Goal: Task Accomplishment & Management: Complete application form

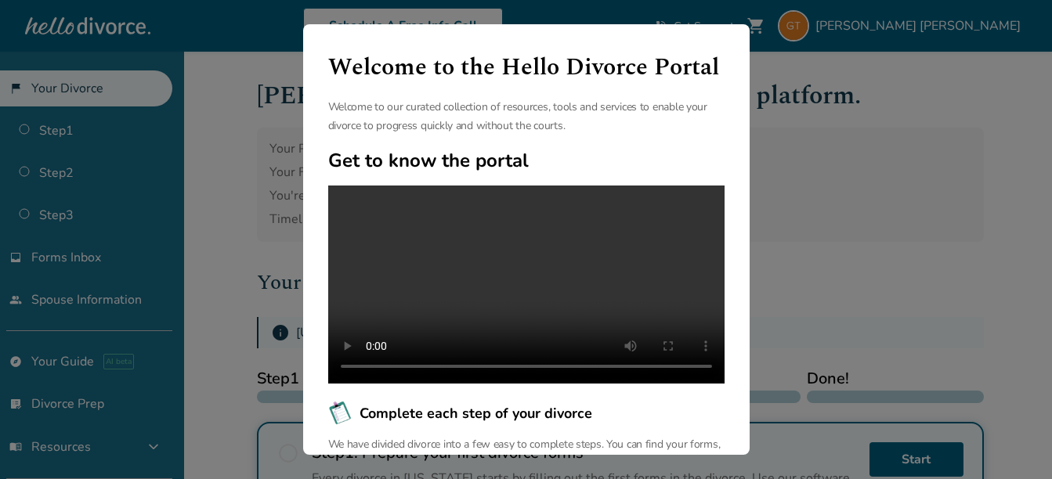
click at [812, 98] on div "Welcome to the Hello Divorce Portal Welcome to our curated collection of resour…" at bounding box center [526, 239] width 1052 height 479
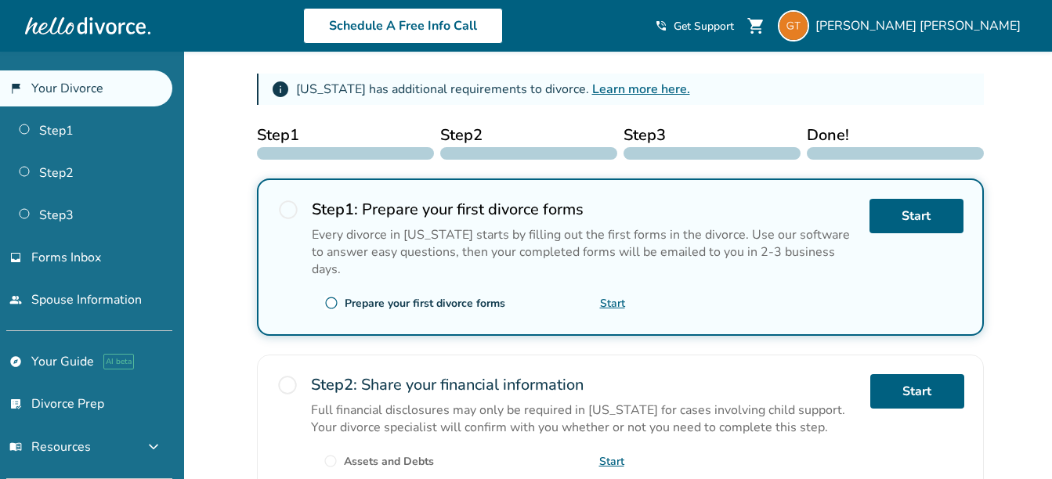
scroll to position [243, 0]
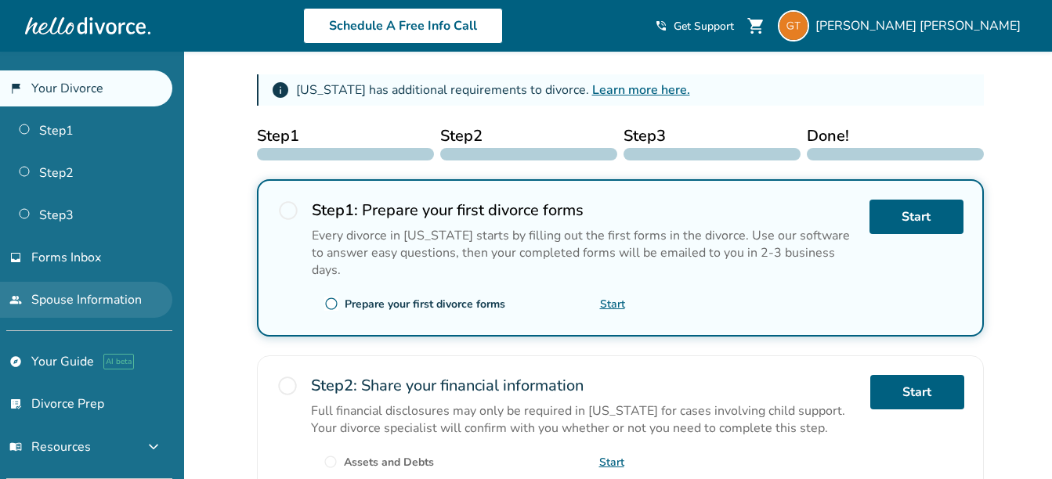
click at [78, 308] on link "people Spouse Information" at bounding box center [86, 300] width 172 height 36
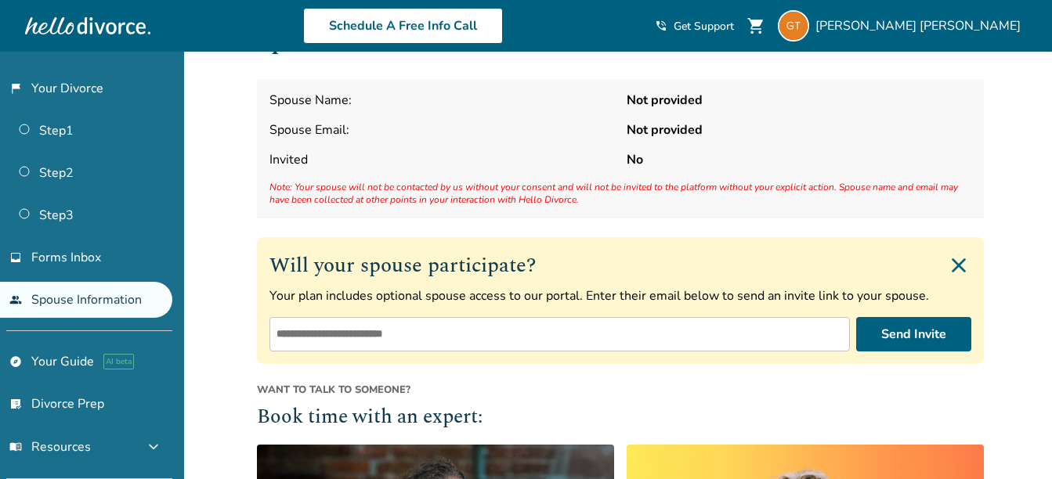
scroll to position [56, 0]
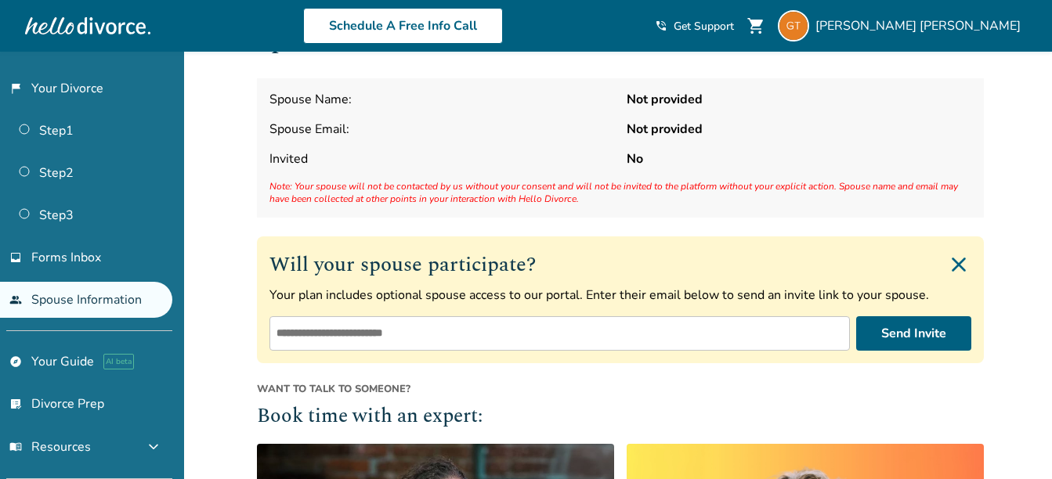
click at [427, 346] on input "email" at bounding box center [559, 333] width 580 height 34
type input "**********"
click at [955, 336] on button "Send Invite" at bounding box center [913, 333] width 115 height 34
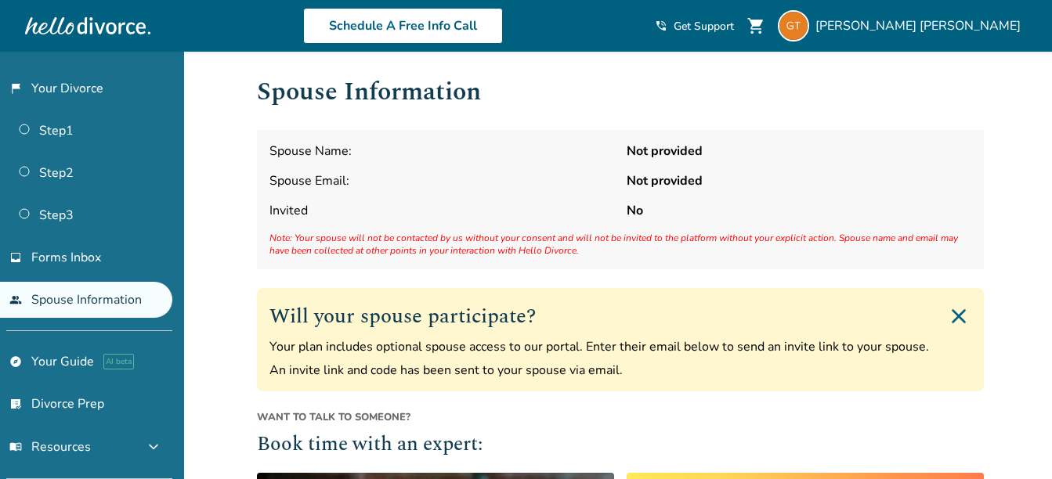
scroll to position [0, 0]
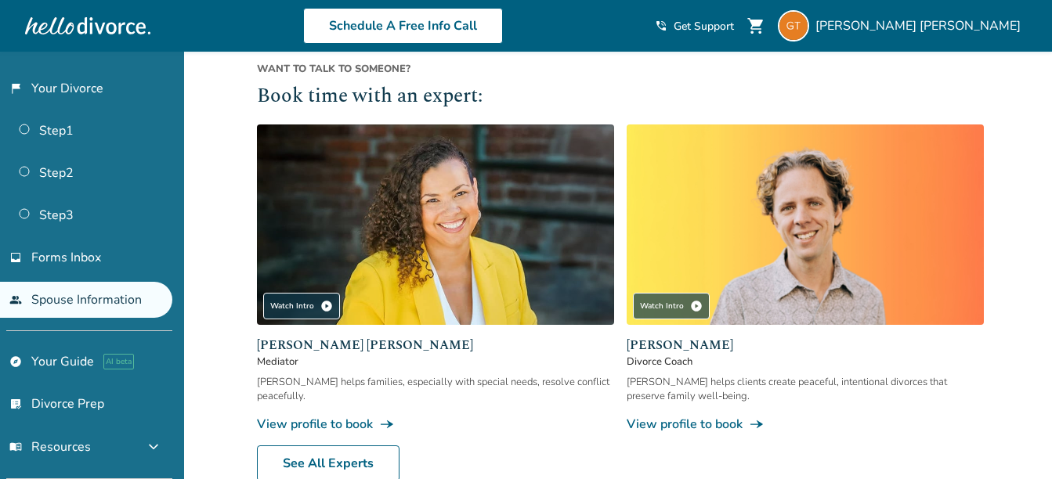
click at [980, 314] on img at bounding box center [804, 225] width 357 height 201
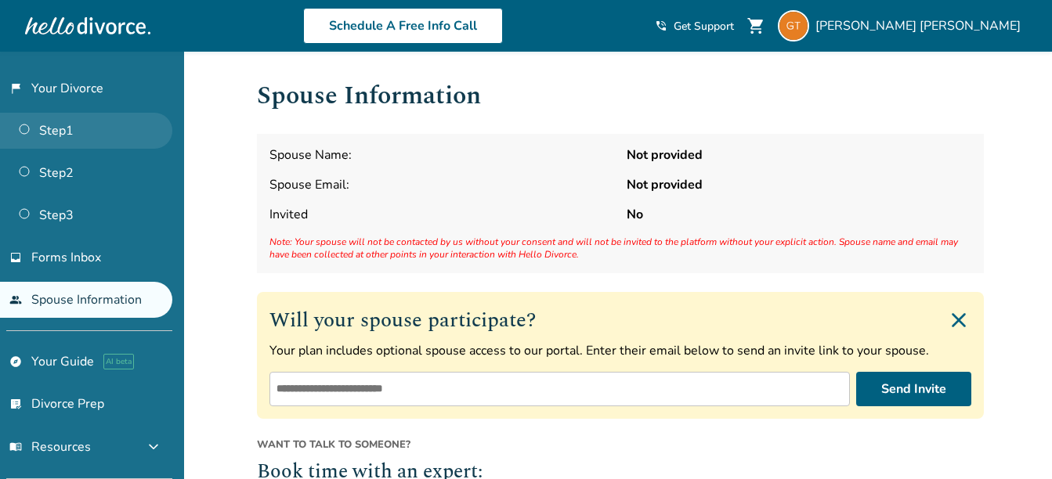
click at [58, 131] on link "Step 1" at bounding box center [86, 131] width 172 height 36
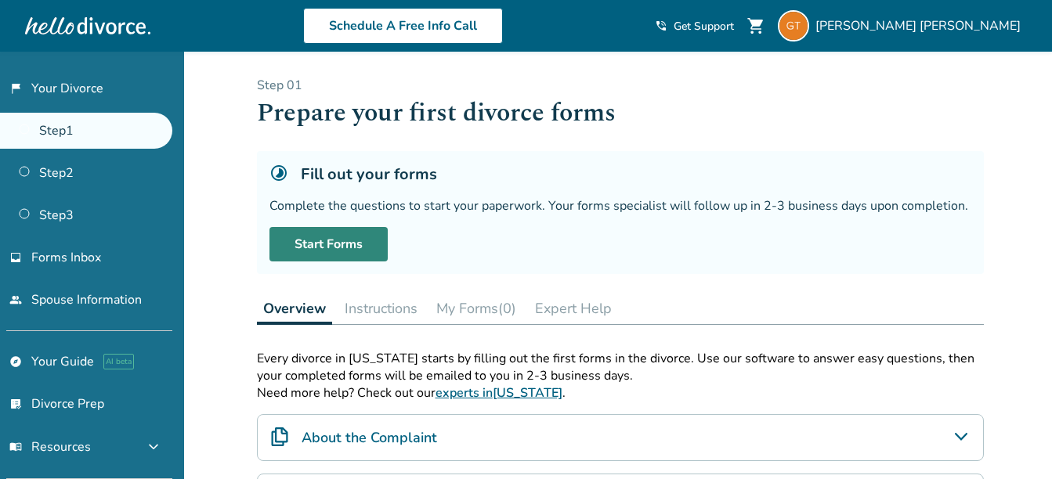
click at [350, 248] on link "Start Forms" at bounding box center [328, 244] width 118 height 34
